Goal: Transaction & Acquisition: Purchase product/service

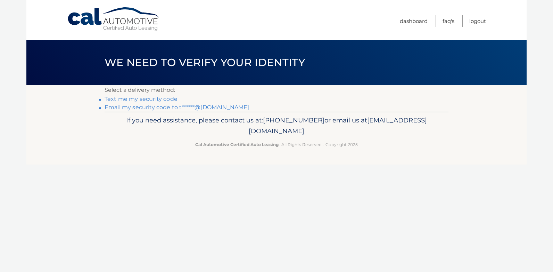
click at [208, 106] on link "Email my security code to t******@yahoo.com" at bounding box center [177, 107] width 145 height 7
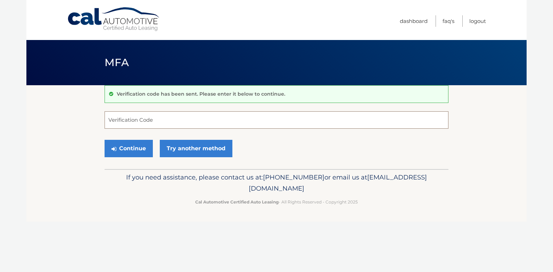
click at [198, 118] on input "Verification Code" at bounding box center [277, 119] width 344 height 17
type input "041815"
click at [132, 152] on button "Continue" at bounding box center [129, 148] width 48 height 17
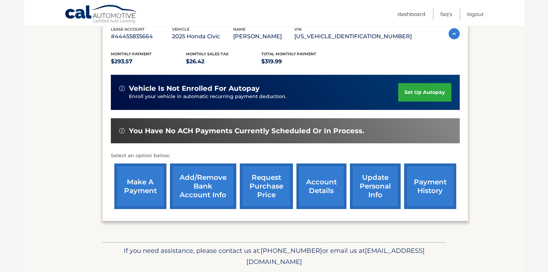
scroll to position [148, 0]
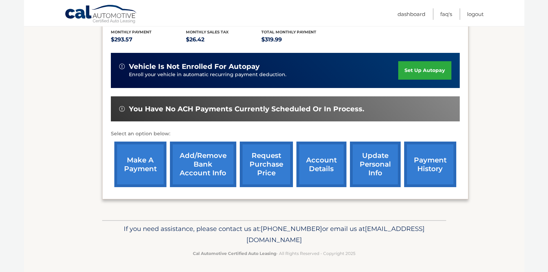
click at [142, 178] on link "make a payment" at bounding box center [140, 164] width 52 height 46
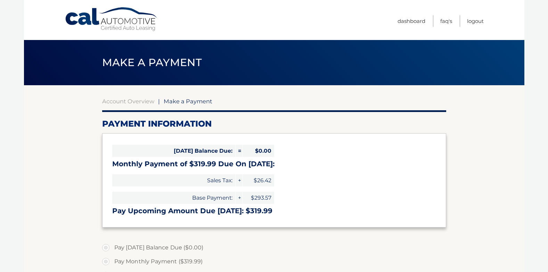
select select "ZDViMGQyNTUtNDY5NC00N2Q4LTk5NzEtYTFjMzA0YWQ3YTVl"
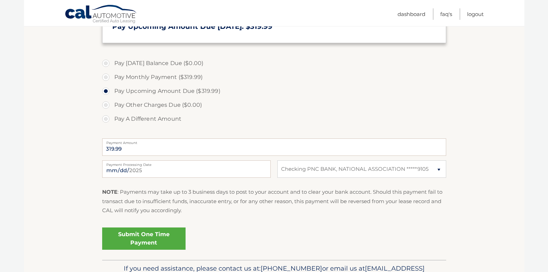
scroll to position [185, 0]
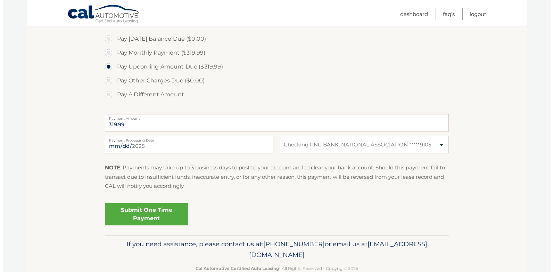
scroll to position [207, 0]
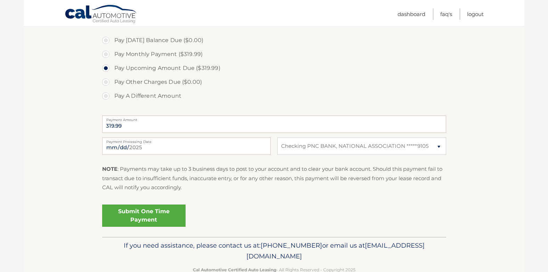
click at [152, 214] on link "Submit One Time Payment" at bounding box center [143, 215] width 83 height 22
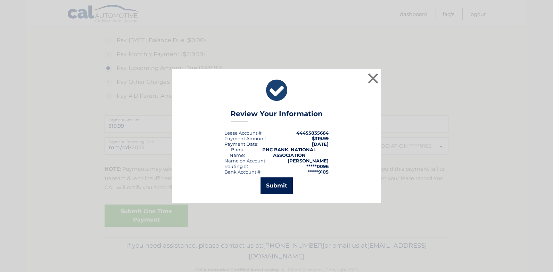
click at [277, 188] on button "Submit" at bounding box center [277, 185] width 32 height 17
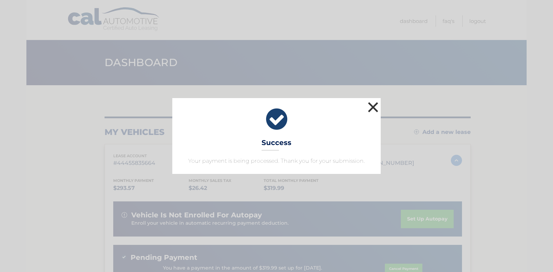
click at [371, 107] on button "×" at bounding box center [373, 107] width 14 height 14
